Goal: Task Accomplishment & Management: Complete application form

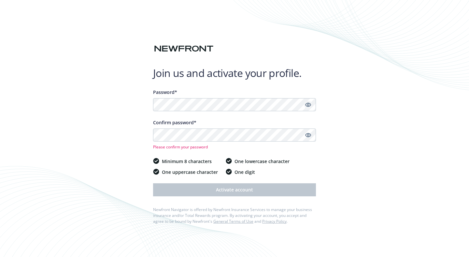
click at [310, 103] on icon "Show password" at bounding box center [308, 105] width 6 height 6
click at [118, 106] on div "Join us and activate your profile. Password* Confirm password* Please confirm y…" at bounding box center [234, 128] width 469 height 257
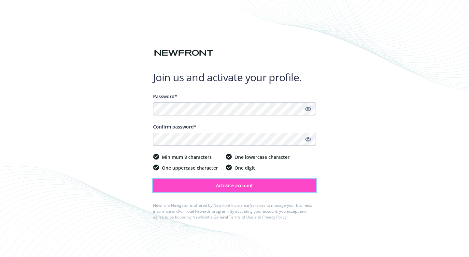
click at [236, 188] on span "Activate account" at bounding box center [234, 185] width 37 height 6
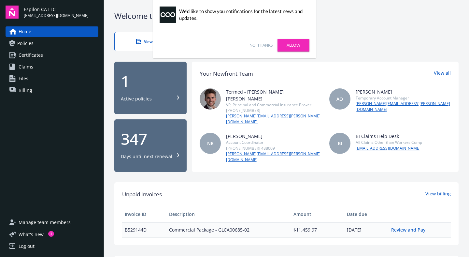
click at [264, 45] on link "No, thanks" at bounding box center [261, 45] width 23 height 6
